Goal: Task Accomplishment & Management: Use online tool/utility

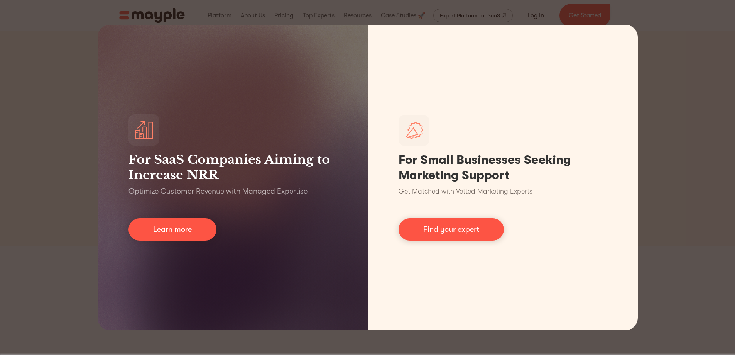
click at [671, 99] on div "For SaaS Companies Aiming to Increase NRR Optimize Customer Revenue with Manage…" at bounding box center [367, 177] width 735 height 355
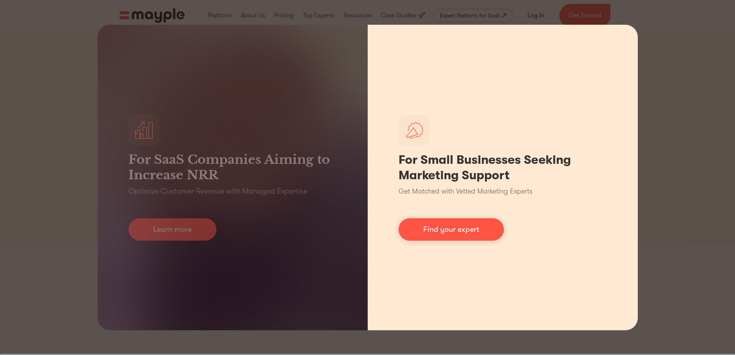
click at [581, 104] on div "For Small Businesses Seeking Marketing Support Get Matched with Vetted Marketin…" at bounding box center [503, 177] width 270 height 305
click at [455, 229] on link "Find your expert" at bounding box center [451, 229] width 105 height 22
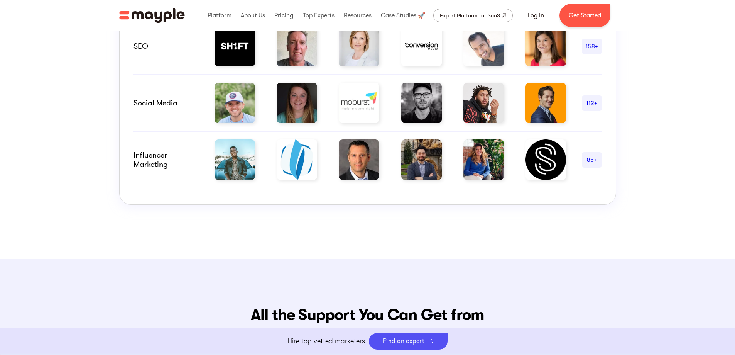
scroll to position [656, 0]
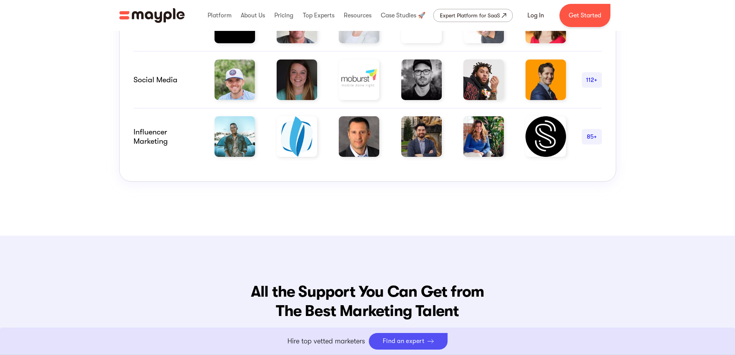
click at [239, 83] on img at bounding box center [235, 79] width 41 height 41
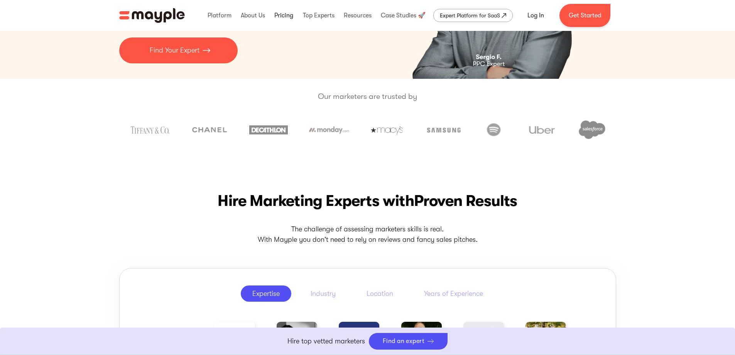
scroll to position [154, 0]
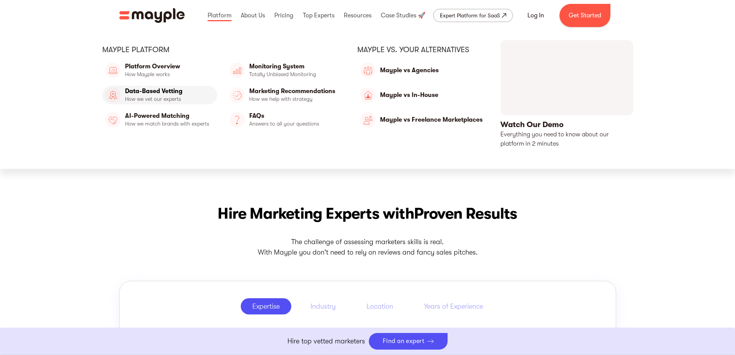
click at [167, 94] on link "Data-Based Vetting" at bounding box center [159, 95] width 115 height 19
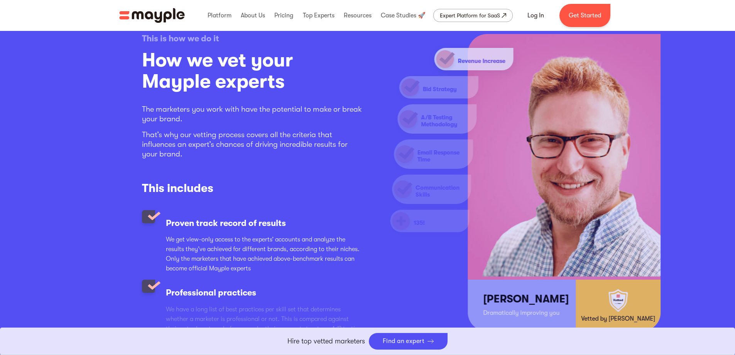
scroll to position [1004, 0]
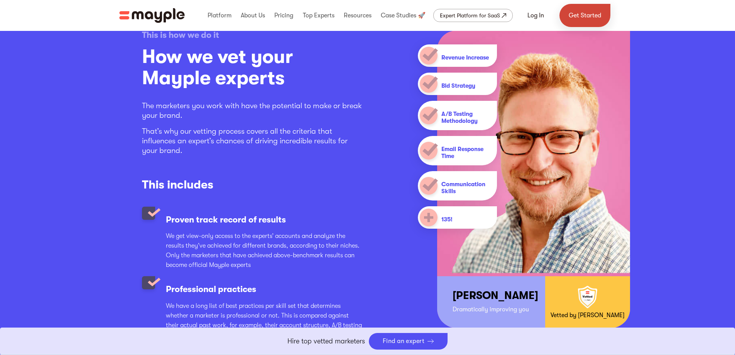
click at [593, 16] on link "Get Started" at bounding box center [585, 15] width 51 height 23
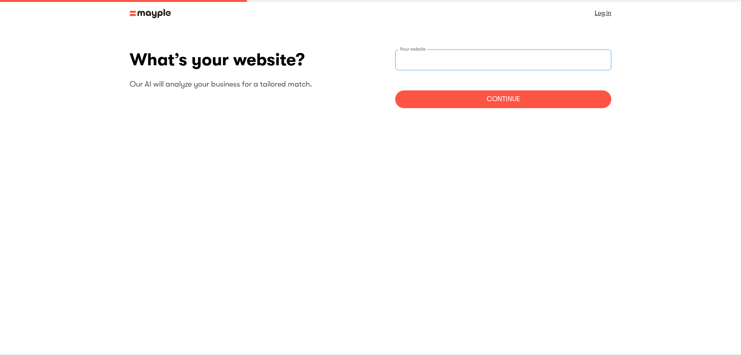
drag, startPoint x: 472, startPoint y: 64, endPoint x: 499, endPoint y: 46, distance: 32.0
click at [473, 63] on input "websiteStep" at bounding box center [503, 59] width 216 height 21
paste input "https://www.naxiko.com/"
type input "https://www.naxiko.com/"
click at [482, 101] on div "Continue" at bounding box center [503, 99] width 216 height 18
